Goal: Information Seeking & Learning: Understand process/instructions

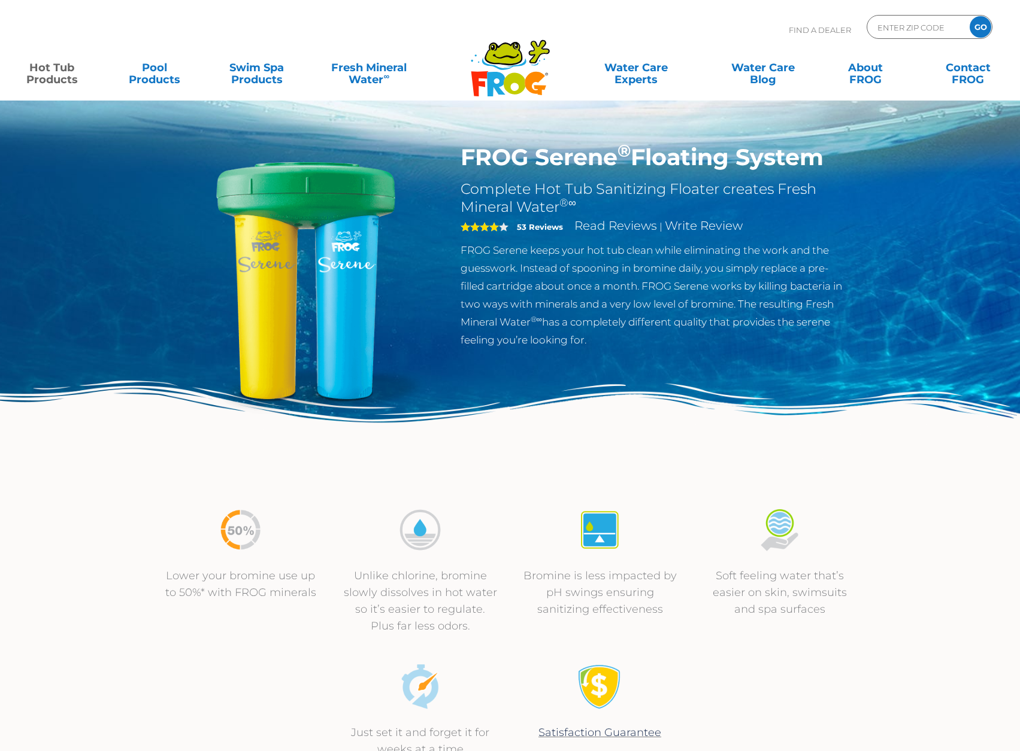
drag, startPoint x: 529, startPoint y: 254, endPoint x: 637, endPoint y: 342, distance: 139.1
click at [637, 342] on p "FROG Serene keeps your hot tub clean while eliminating the work and the guesswo…" at bounding box center [655, 295] width 391 height 108
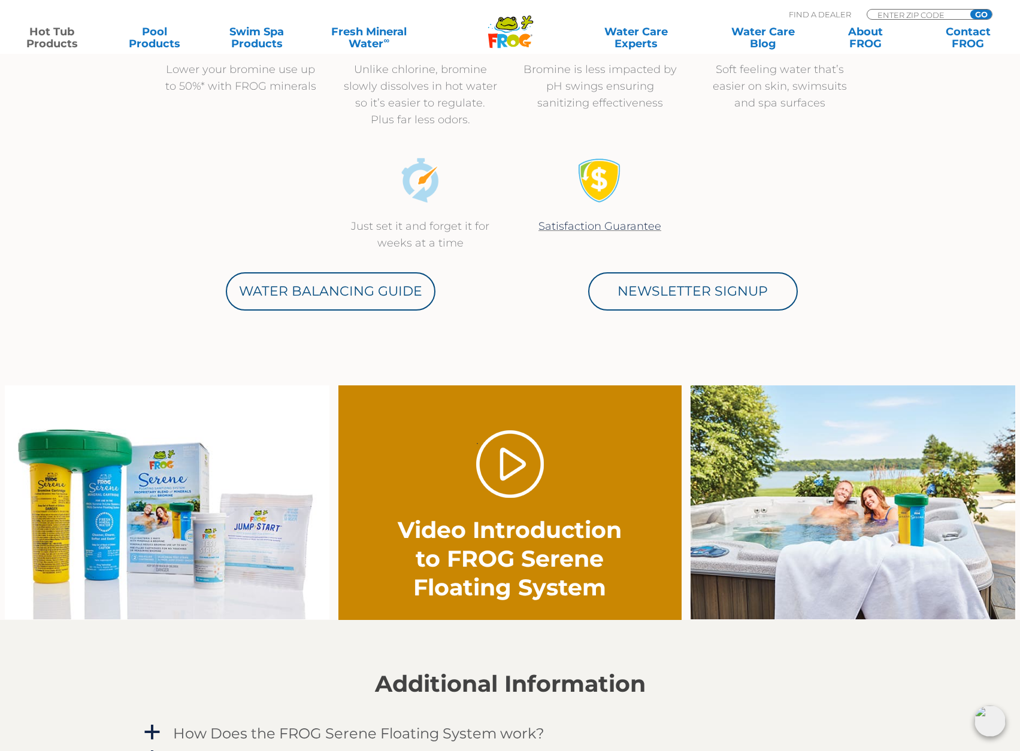
scroll to position [659, 0]
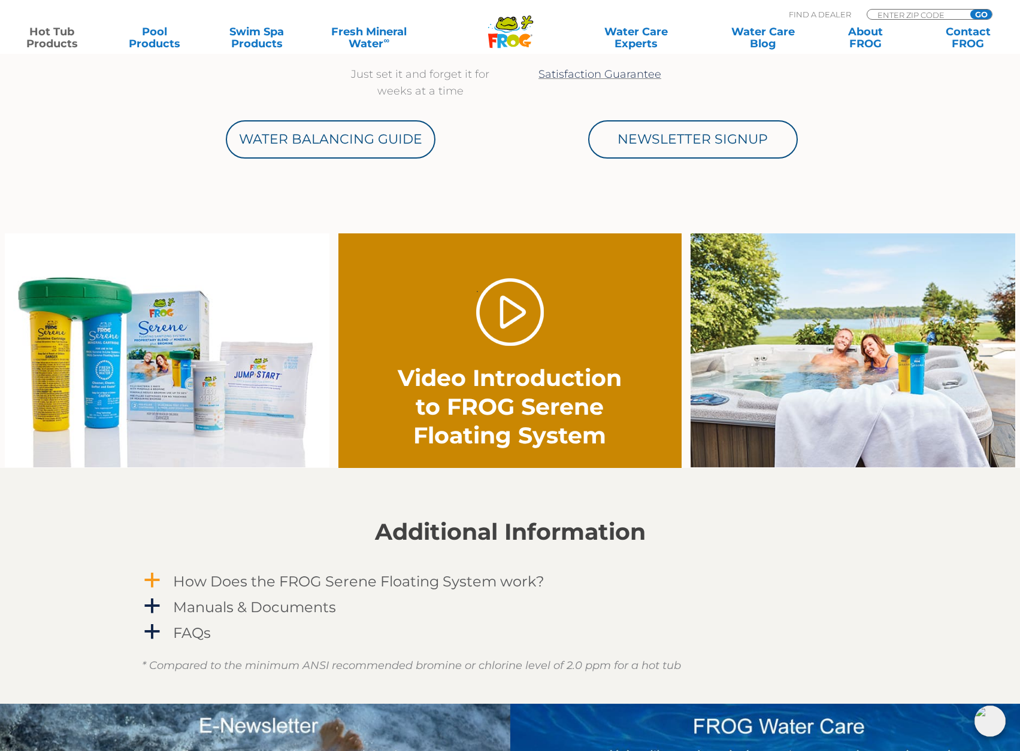
click at [148, 580] on span "a" at bounding box center [152, 581] width 18 height 18
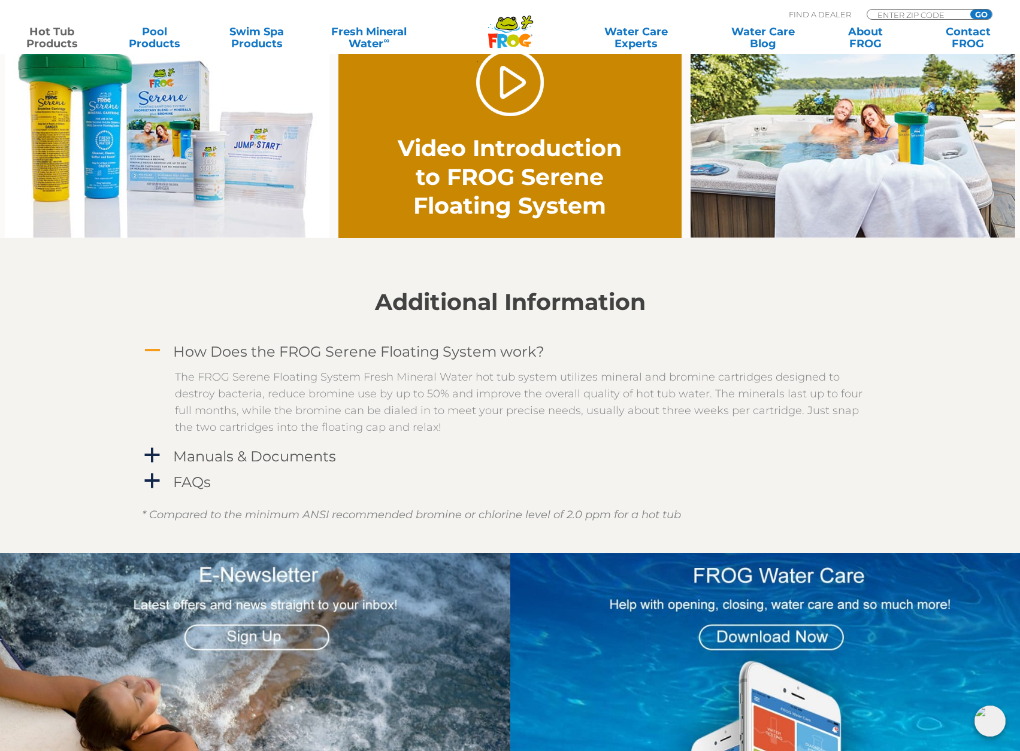
scroll to position [898, 0]
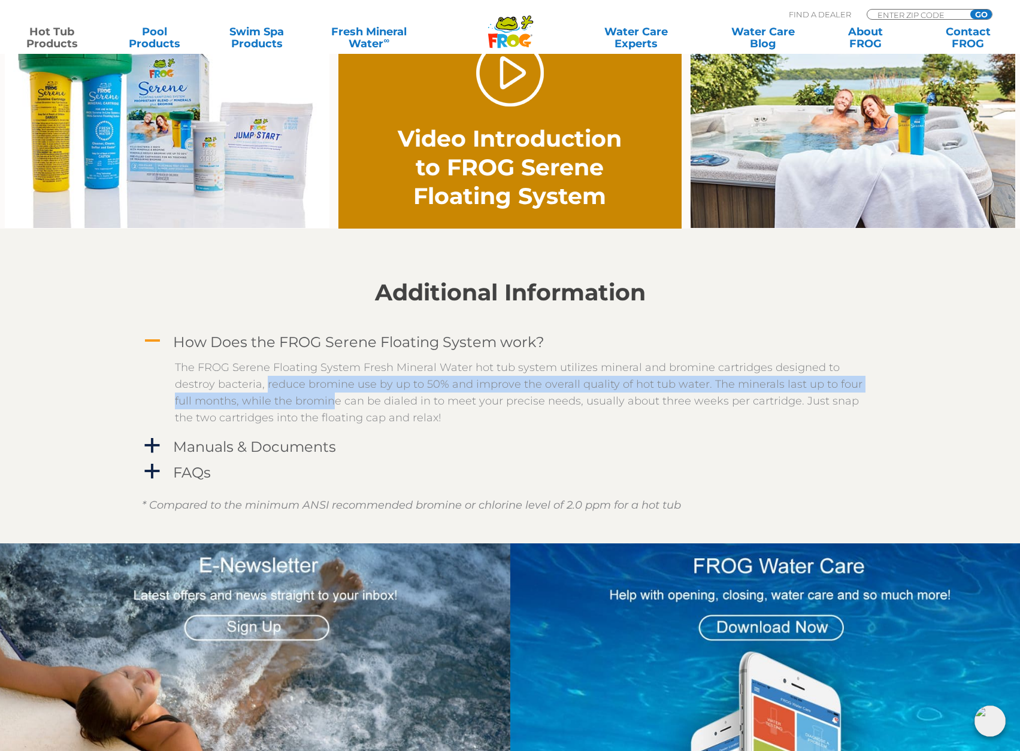
drag, startPoint x: 265, startPoint y: 386, endPoint x: 346, endPoint y: 396, distance: 82.1
click at [341, 396] on p "The FROG Serene Floating System Fresh Mineral Water hot tub system utilizes min…" at bounding box center [519, 392] width 688 height 67
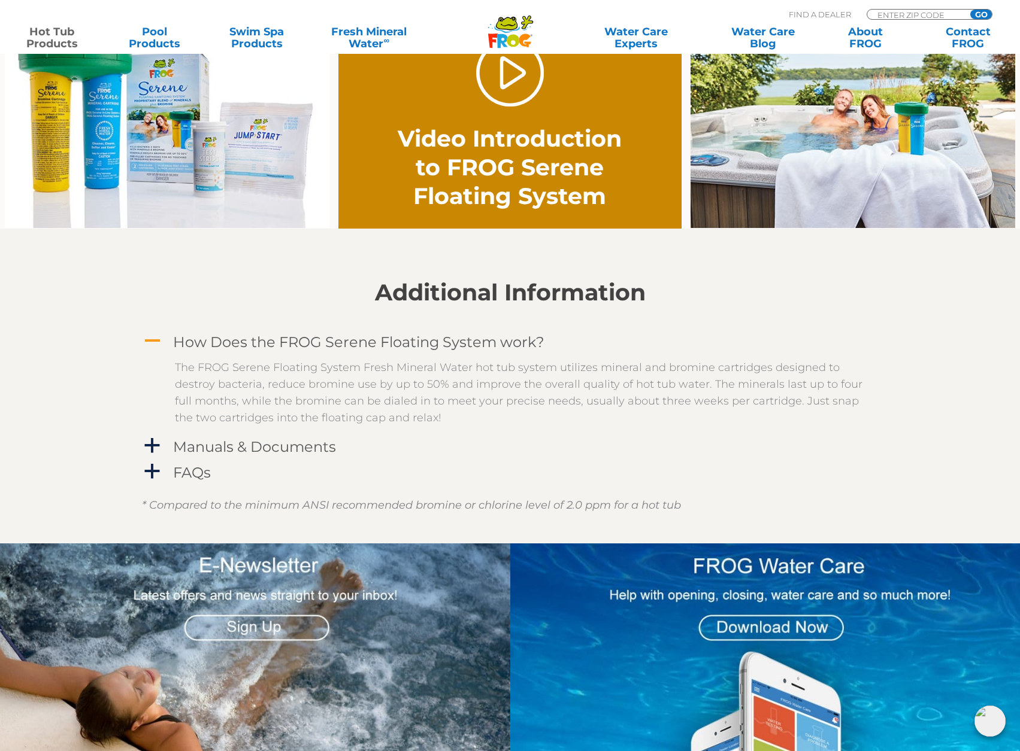
click at [392, 398] on p "The FROG Serene Floating System Fresh Mineral Water hot tub system utilizes min…" at bounding box center [519, 392] width 688 height 67
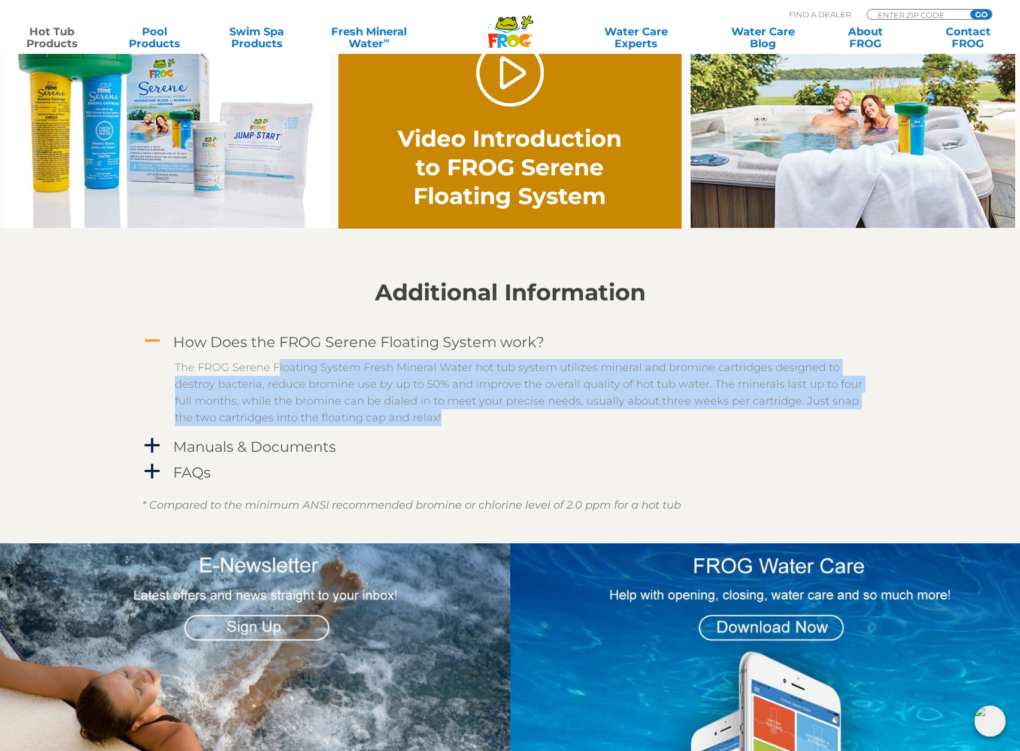
drag, startPoint x: 278, startPoint y: 372, endPoint x: 448, endPoint y: 411, distance: 173.7
click at [448, 411] on p "The FROG Serene Floating System Fresh Mineral Water hot tub system utilizes min…" at bounding box center [519, 392] width 688 height 67
click at [468, 420] on p "The FROG Serene Floating System Fresh Mineral Water hot tub system utilizes min…" at bounding box center [519, 392] width 688 height 67
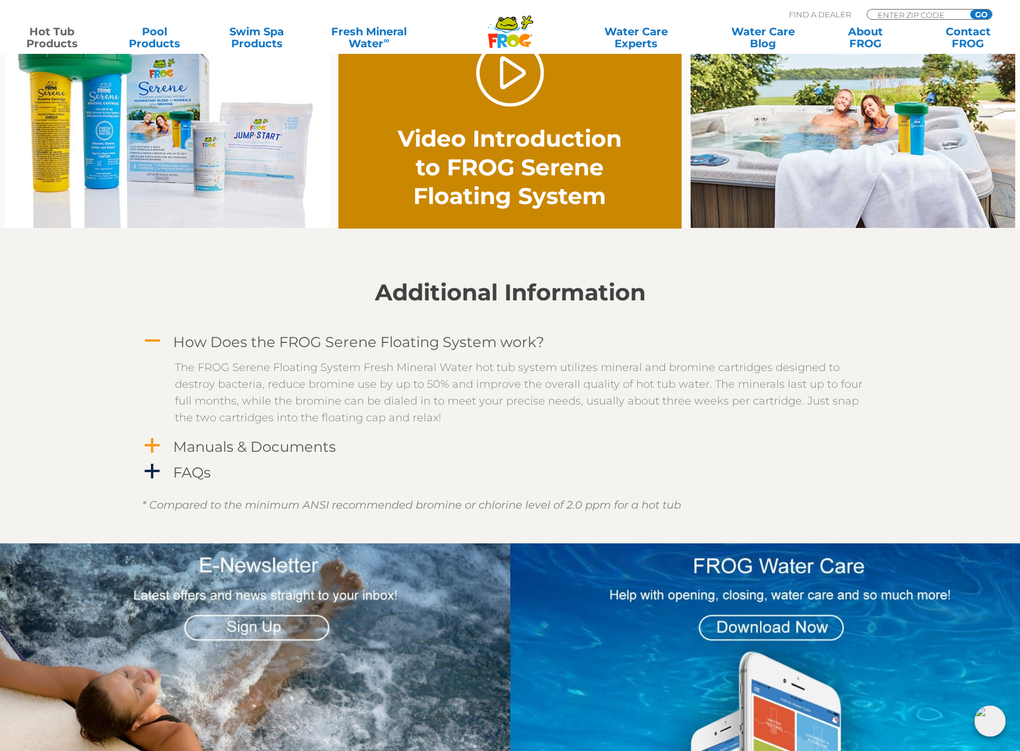
click at [151, 439] on span "a" at bounding box center [152, 446] width 18 height 18
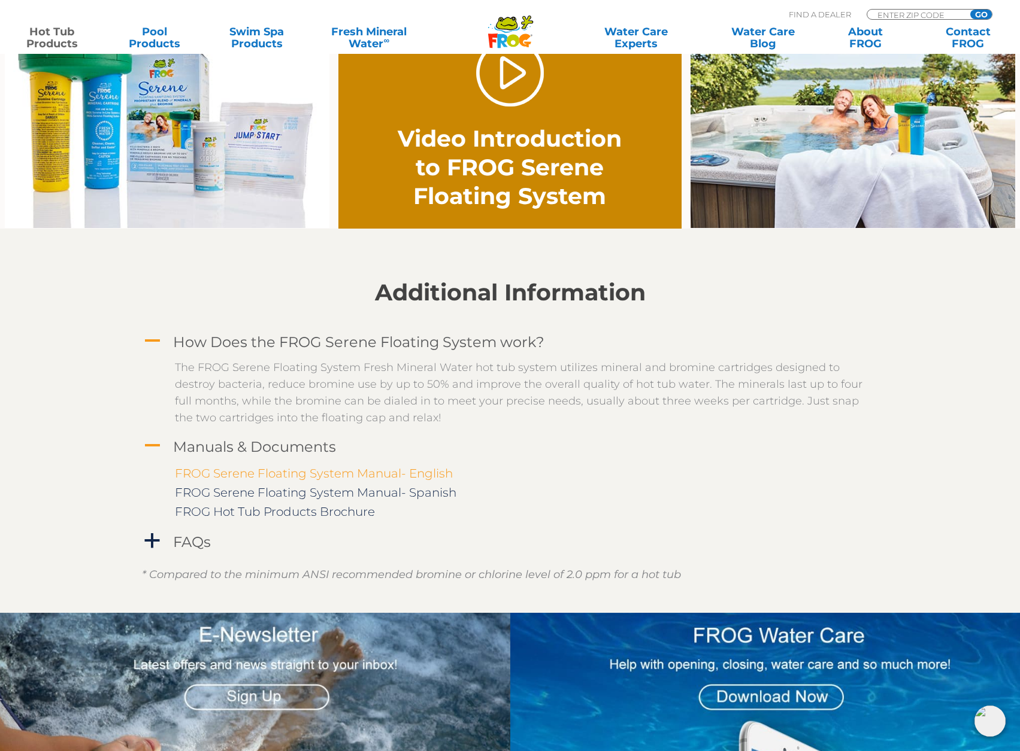
click at [303, 478] on link "FROG Serene Floating System Manual- English" at bounding box center [314, 473] width 278 height 14
